Goal: Transaction & Acquisition: Purchase product/service

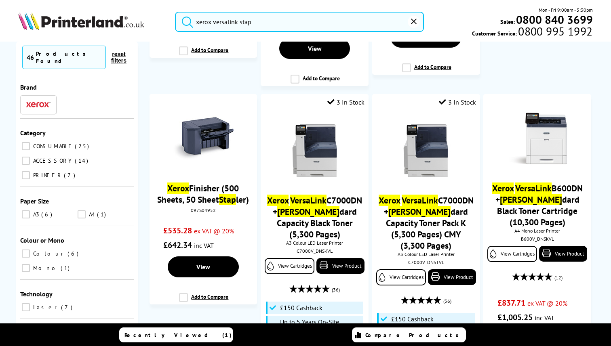
scroll to position [486, 0]
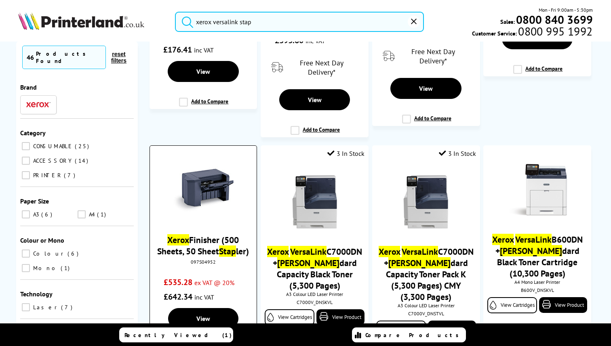
type input "xerox versalink stap"
click at [205, 234] on link "Xerox Finisher (500 Sheets, 50 Sheet Stap ler)" at bounding box center [203, 245] width 92 height 23
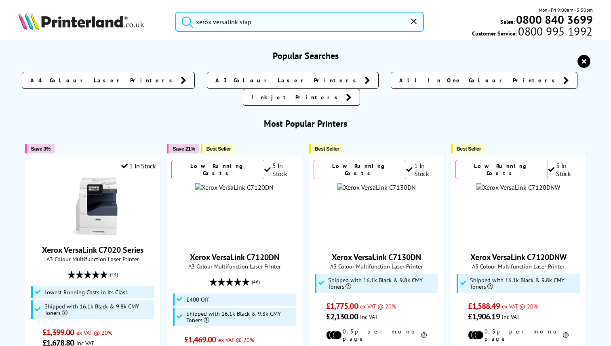
click at [310, 24] on input "xerox versalink stap" at bounding box center [299, 22] width 249 height 20
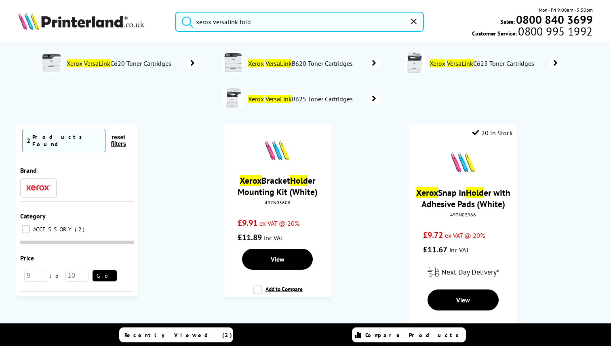
type input "xerox versalink folde"
click at [262, 22] on input "xerox versalink folde" at bounding box center [299, 22] width 249 height 20
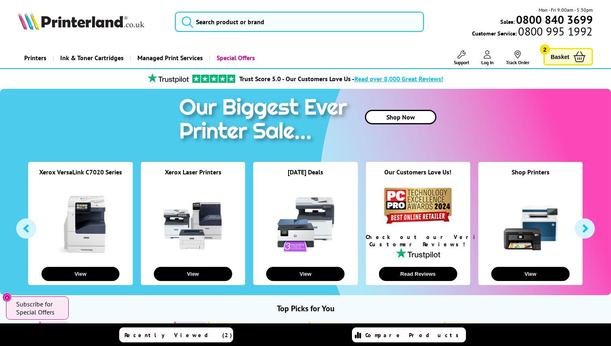
click at [556, 51] on link "Basket 2" at bounding box center [568, 56] width 49 height 17
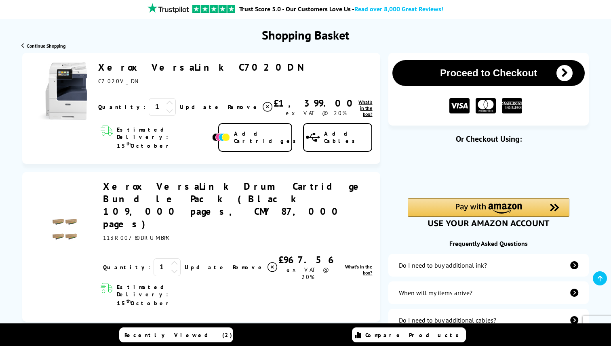
scroll to position [69, 0]
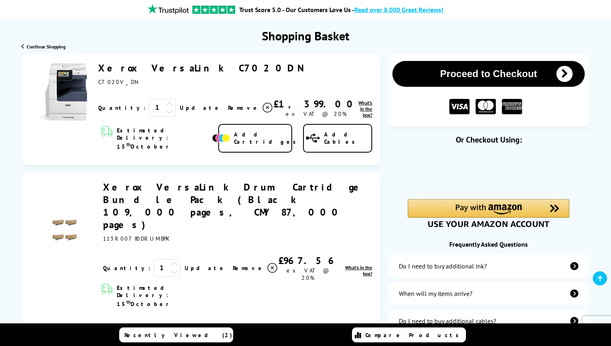
click at [526, 78] on button "Proceed to Checkout" at bounding box center [489, 74] width 192 height 26
